Goal: Register for event/course: Sign up to attend an event or enroll in a course

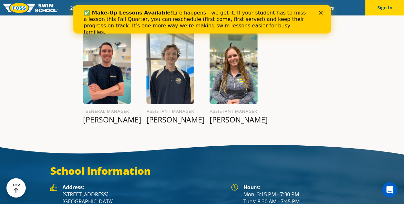
scroll to position [764, 0]
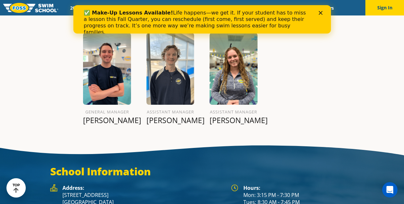
click at [320, 13] on icon "Close" at bounding box center [320, 13] width 4 height 4
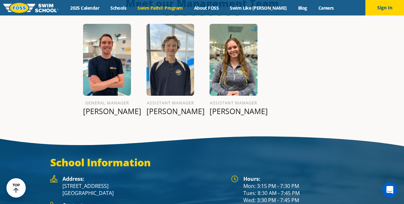
scroll to position [782, 0]
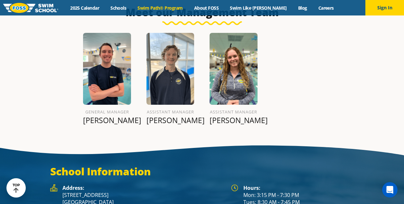
click at [175, 8] on link "Swim Path® Program" at bounding box center [160, 8] width 56 height 6
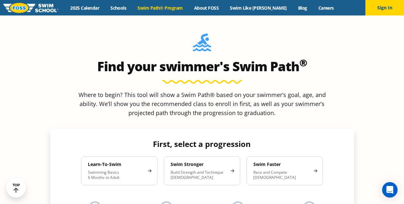
scroll to position [543, 0]
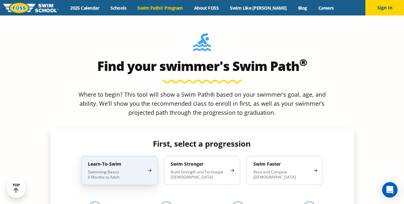
click at [147, 156] on div "Learn-To-Swim Swimming Basics 6 Months to Adult" at bounding box center [119, 170] width 76 height 29
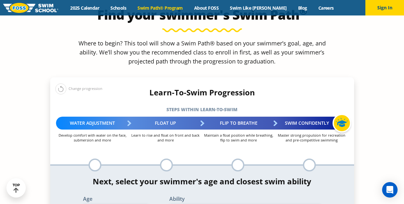
scroll to position [595, 0]
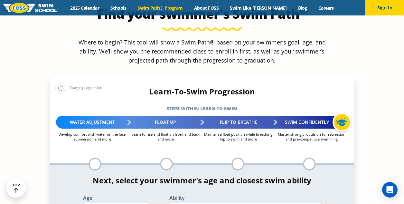
click at [135, 195] on div "Age Select Age 6 months - 1 year 1 year 2 years 3 years 4 years 5 years 6 years…" at bounding box center [116, 206] width 86 height 23
select select "1-year"
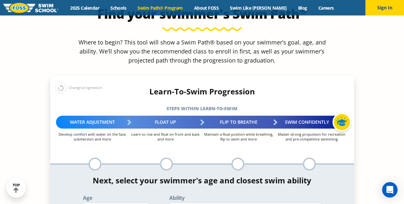
select select "1-year-comfortable-with-water-poured-over-face-eyes-and-ears-and-with-ears-in-w…"
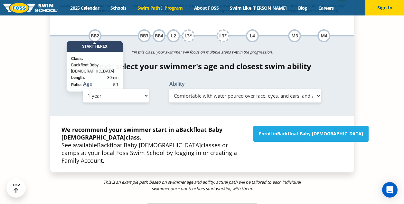
scroll to position [729, 0]
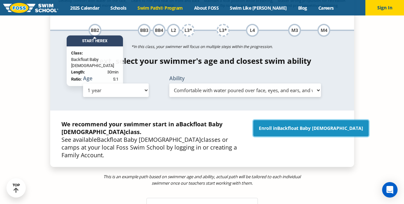
click at [329, 120] on link "Enroll in Backfloat Baby [DEMOGRAPHIC_DATA]" at bounding box center [310, 128] width 115 height 16
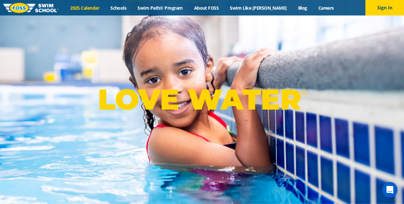
click at [99, 11] on link "2025 Calendar" at bounding box center [85, 8] width 40 height 6
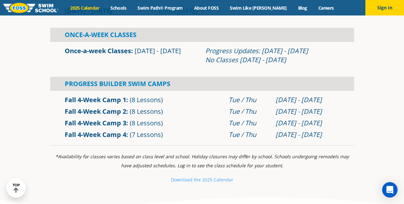
scroll to position [221, 0]
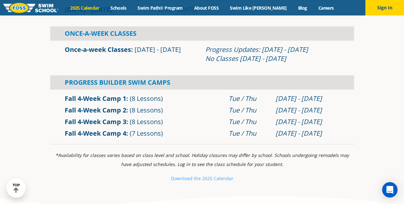
click at [80, 49] on link "Once-a-week Classes" at bounding box center [98, 49] width 66 height 9
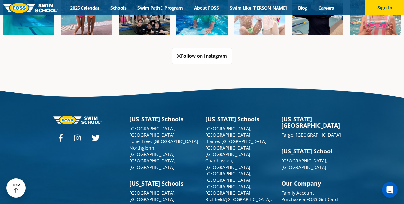
scroll to position [1591, 0]
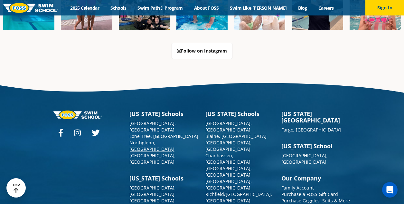
click at [154, 139] on link "Northglenn, [GEOGRAPHIC_DATA]" at bounding box center [151, 145] width 45 height 13
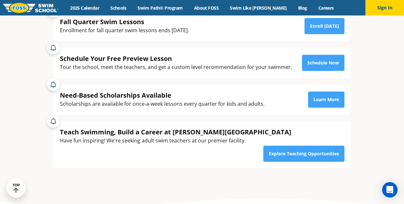
scroll to position [149, 0]
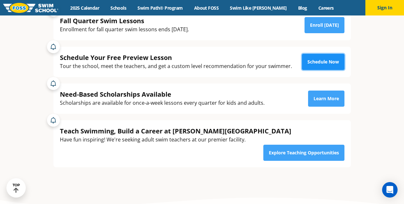
click at [318, 67] on link "Schedule Now" at bounding box center [323, 62] width 42 height 16
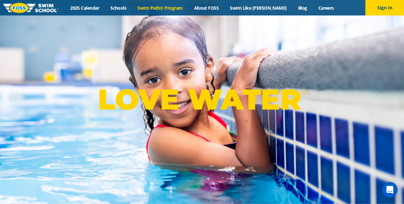
click at [179, 5] on link "Swim Path® Program" at bounding box center [160, 8] width 56 height 6
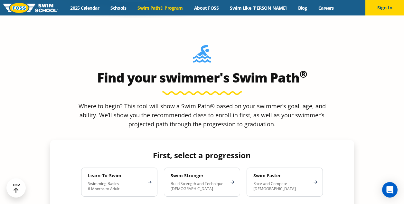
scroll to position [532, 0]
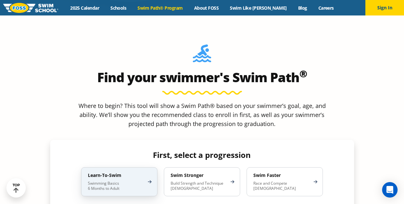
click at [126, 181] on p "Swimming Basics 6 Months to Adult" at bounding box center [116, 186] width 56 height 10
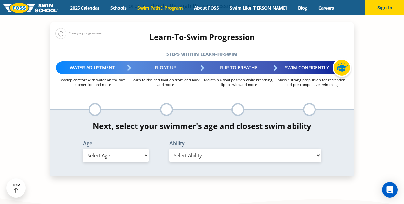
scroll to position [652, 0]
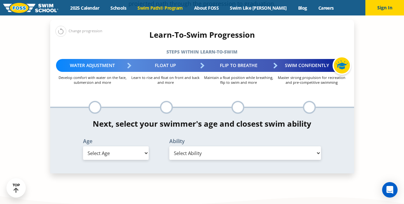
click at [135, 146] on select "Select Age [DEMOGRAPHIC_DATA] months - 1 year 1 year 2 years 3 years 4 years 5 …" at bounding box center [116, 153] width 66 height 14
select select "1-year"
click at [83, 146] on select "Select Age [DEMOGRAPHIC_DATA] months - 1 year 1 year 2 years 3 years 4 years 5 …" at bounding box center [116, 153] width 66 height 14
click at [195, 146] on select "Select Ability First in-water experience Comfortable with water poured over the…" at bounding box center [245, 153] width 152 height 14
select select "1-year-comfortable-with-water-poured-over-face-eyes-and-ears-and-with-ears-in-w…"
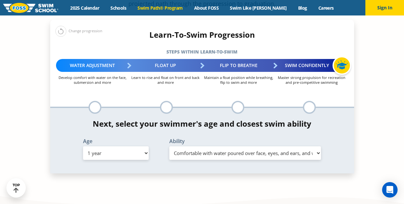
click at [169, 146] on select "Select Ability First in-water experience Comfortable with water poured over the…" at bounding box center [245, 153] width 152 height 14
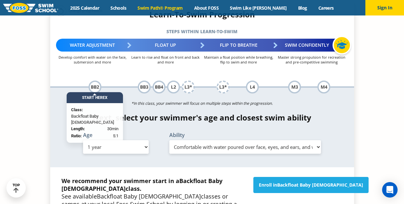
scroll to position [673, 0]
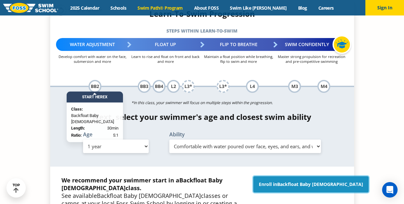
click at [310, 181] on span "Backfloat Baby [DEMOGRAPHIC_DATA]" at bounding box center [320, 184] width 86 height 6
